Goal: Transaction & Acquisition: Subscribe to service/newsletter

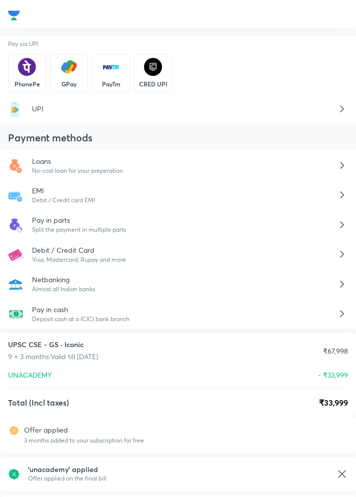
click at [260, 229] on p "Split the payment in multiple parts" at bounding box center [184, 229] width 304 height 9
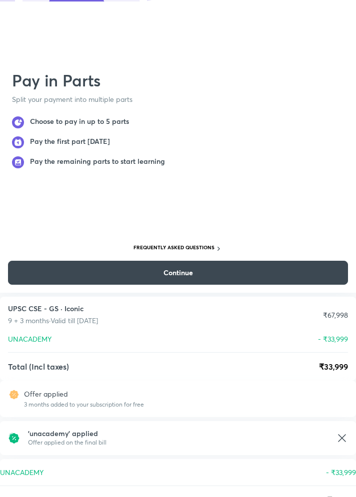
scroll to position [213, 0]
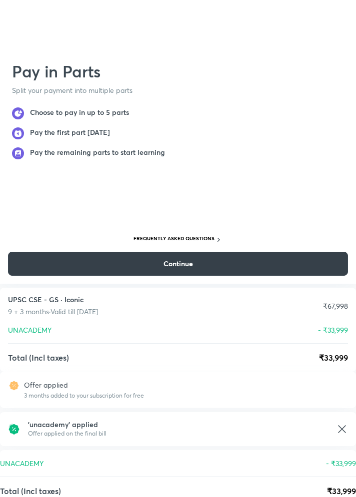
click at [233, 276] on button "Continue" at bounding box center [178, 264] width 340 height 24
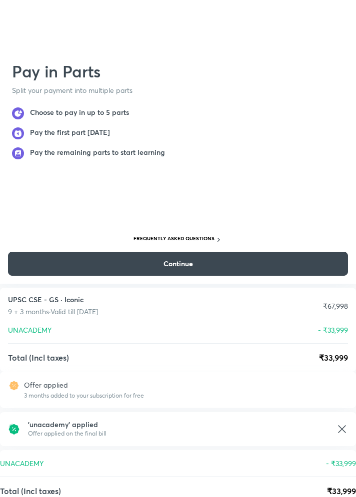
scroll to position [0, 0]
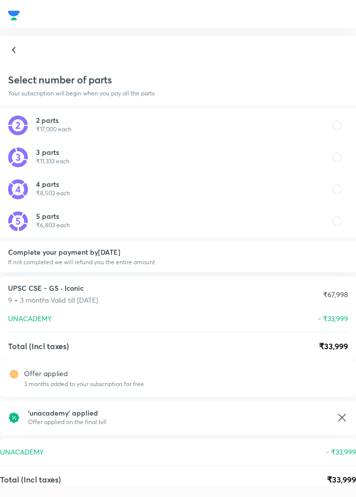
click at [13, 49] on icon at bounding box center [13, 50] width 3 height 6
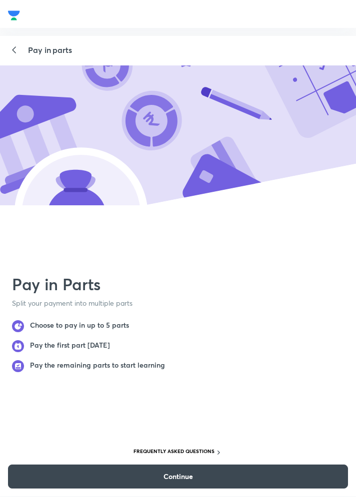
click at [14, 49] on icon at bounding box center [14, 50] width 12 height 12
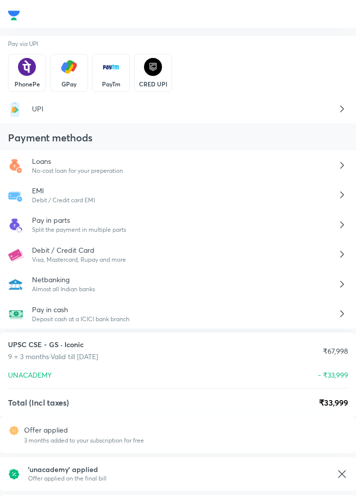
click at [72, 80] on p "GPay" at bounding box center [68, 84] width 15 height 8
click at [70, 69] on img at bounding box center [69, 67] width 18 height 18
click at [341, 473] on icon at bounding box center [341, 473] width 7 height 7
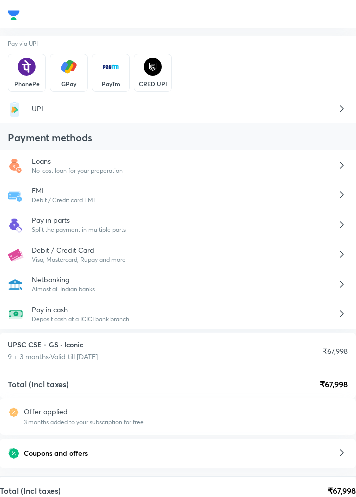
click at [313, 452] on div "Coupons and offers" at bounding box center [178, 452] width 340 height 13
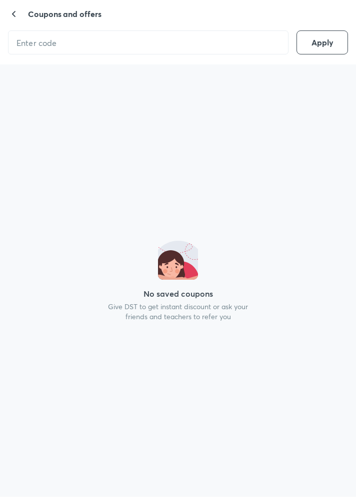
click at [13, 11] on icon at bounding box center [14, 14] width 12 height 12
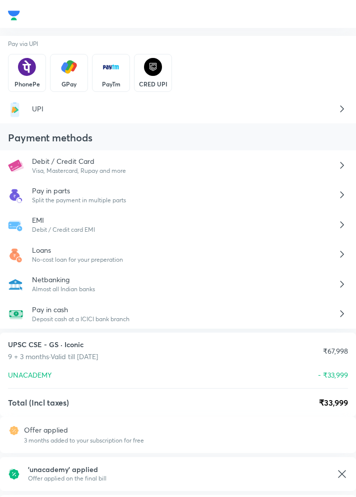
click at [68, 67] on img at bounding box center [69, 67] width 18 height 18
click at [67, 76] on div "GPay" at bounding box center [69, 73] width 38 height 38
click at [66, 80] on p "GPay" at bounding box center [68, 84] width 15 height 8
click at [68, 66] on img at bounding box center [69, 67] width 18 height 18
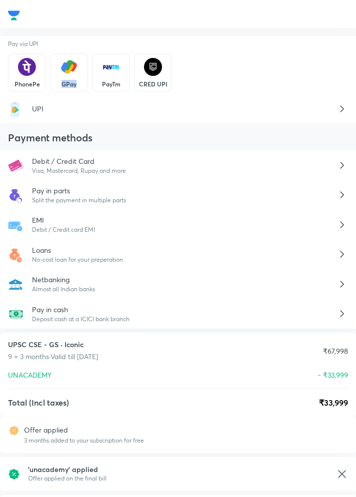
click at [70, 113] on p "UPI" at bounding box center [184, 108] width 304 height 10
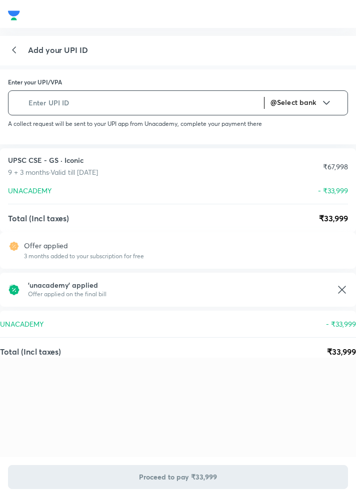
click at [152, 106] on input "text" at bounding box center [139, 102] width 247 height 23
click at [94, 99] on input "text" at bounding box center [139, 102] width 247 height 23
click at [353, 408] on div "Add your UPI ID Payment methods Debit / Credit Card Visa, Mastercard, Rupay and…" at bounding box center [178, 260] width 356 height 449
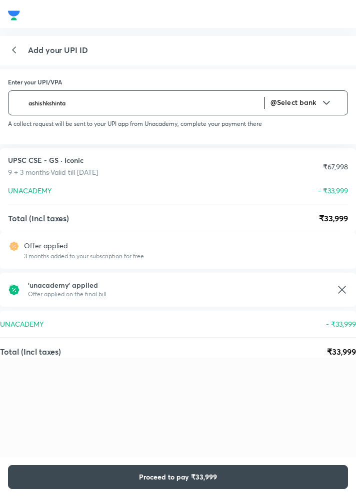
click at [180, 104] on input "ashishkshinta" at bounding box center [139, 102] width 247 height 23
type input "ashishkshintu-1"
click at [306, 105] on span "Select bank" at bounding box center [296, 101] width 39 height 9
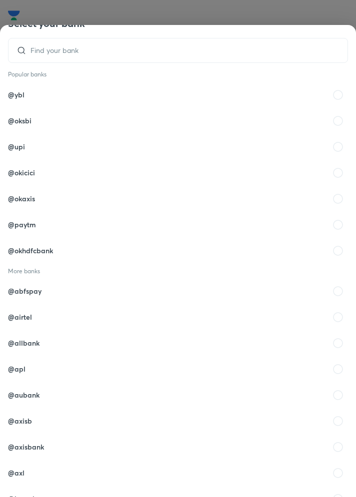
scroll to position [38, 0]
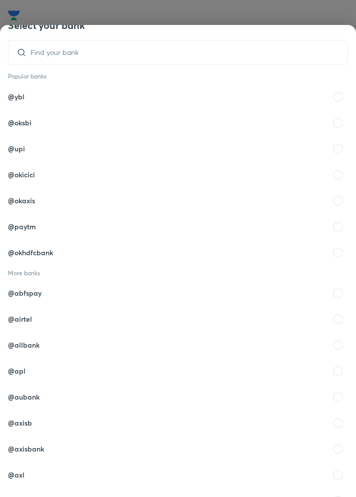
click at [63, 188] on div "@okaxis" at bounding box center [178, 201] width 340 height 26
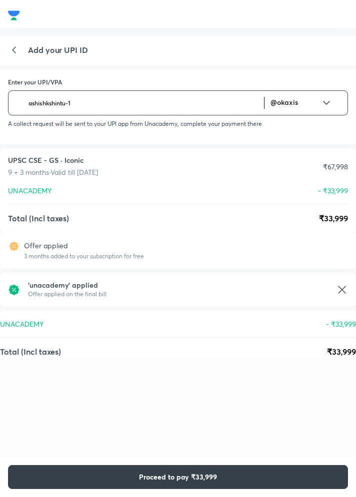
click at [165, 482] on span "Proceed to pay ₹33,999" at bounding box center [178, 477] width 78 height 10
